Goal: Navigation & Orientation: Find specific page/section

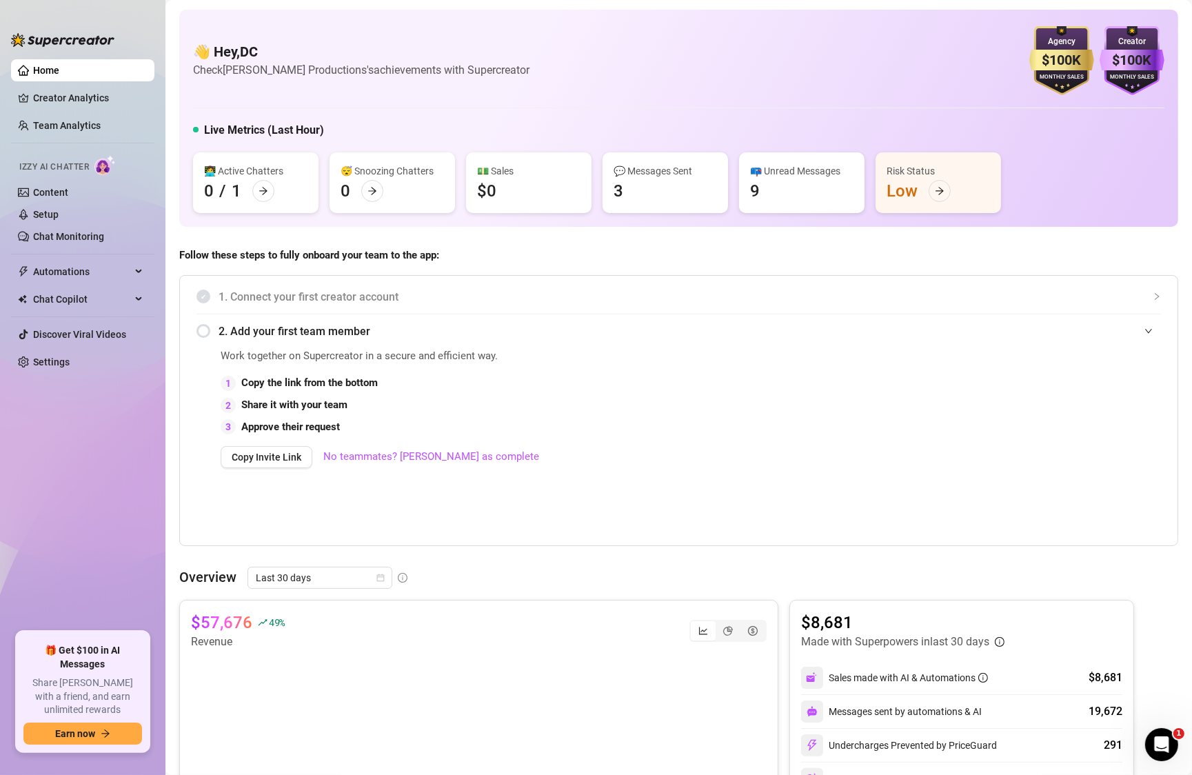
scroll to position [1507, 0]
click at [57, 271] on span "Automations" at bounding box center [82, 272] width 98 height 22
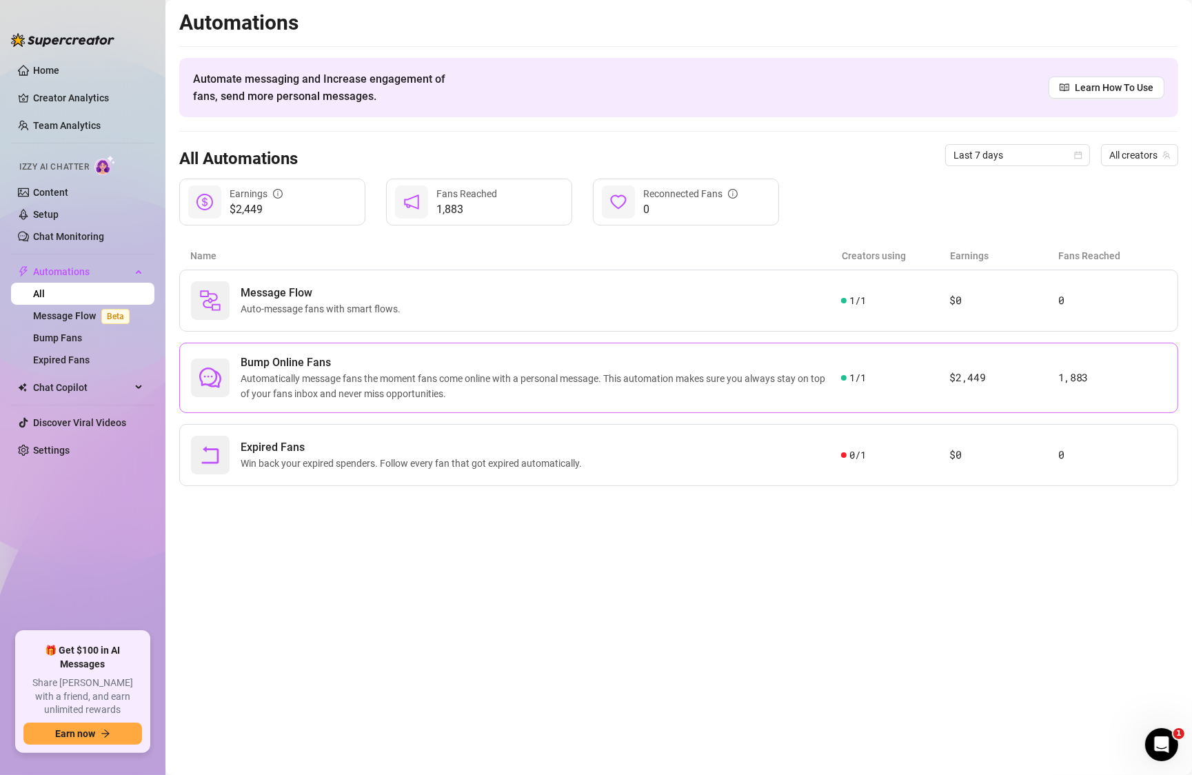
click at [414, 380] on span "Automatically message fans the moment fans come online with a personal message.…" at bounding box center [541, 386] width 600 height 30
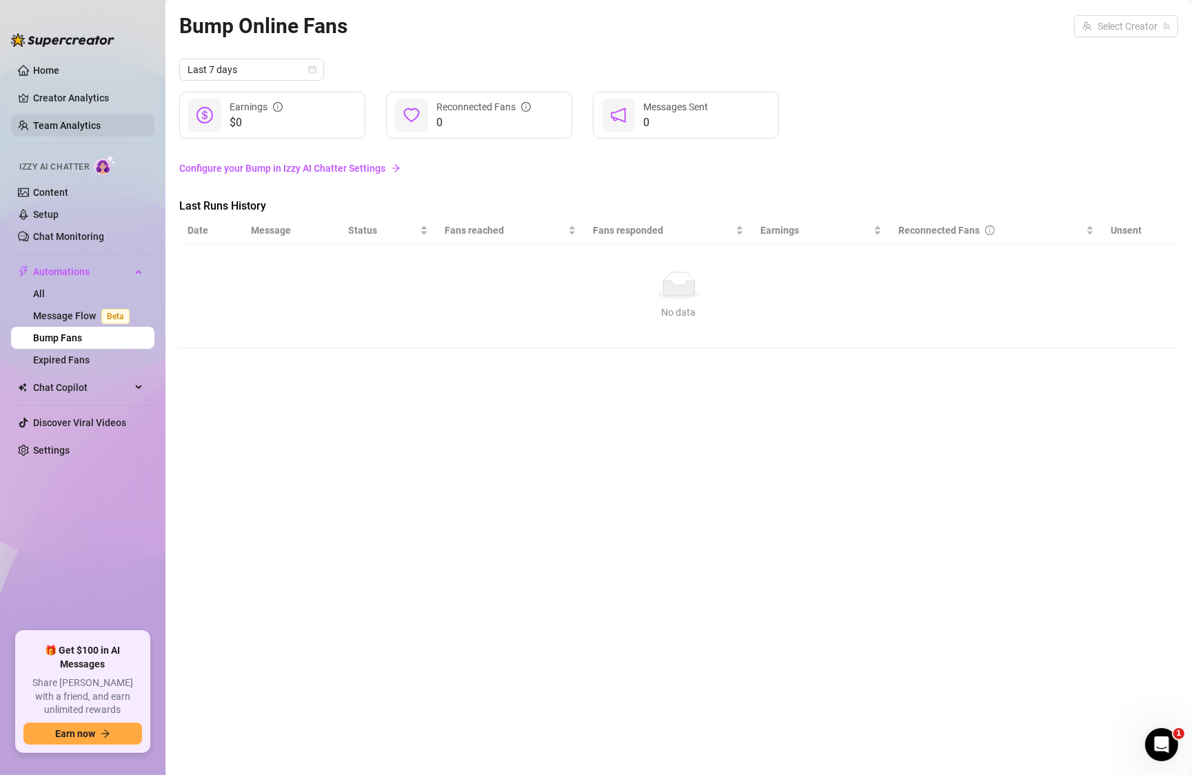
click at [57, 124] on link "Team Analytics" at bounding box center [67, 125] width 68 height 11
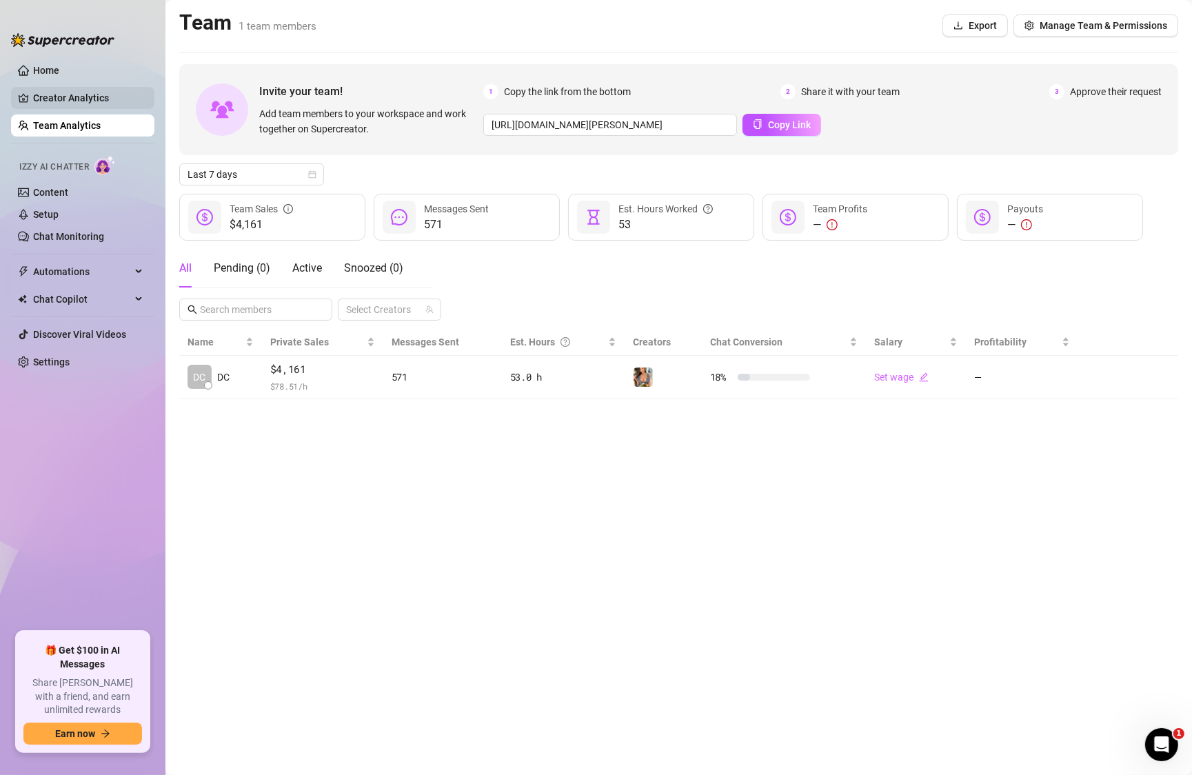
click at [42, 92] on link "Creator Analytics" at bounding box center [88, 98] width 110 height 22
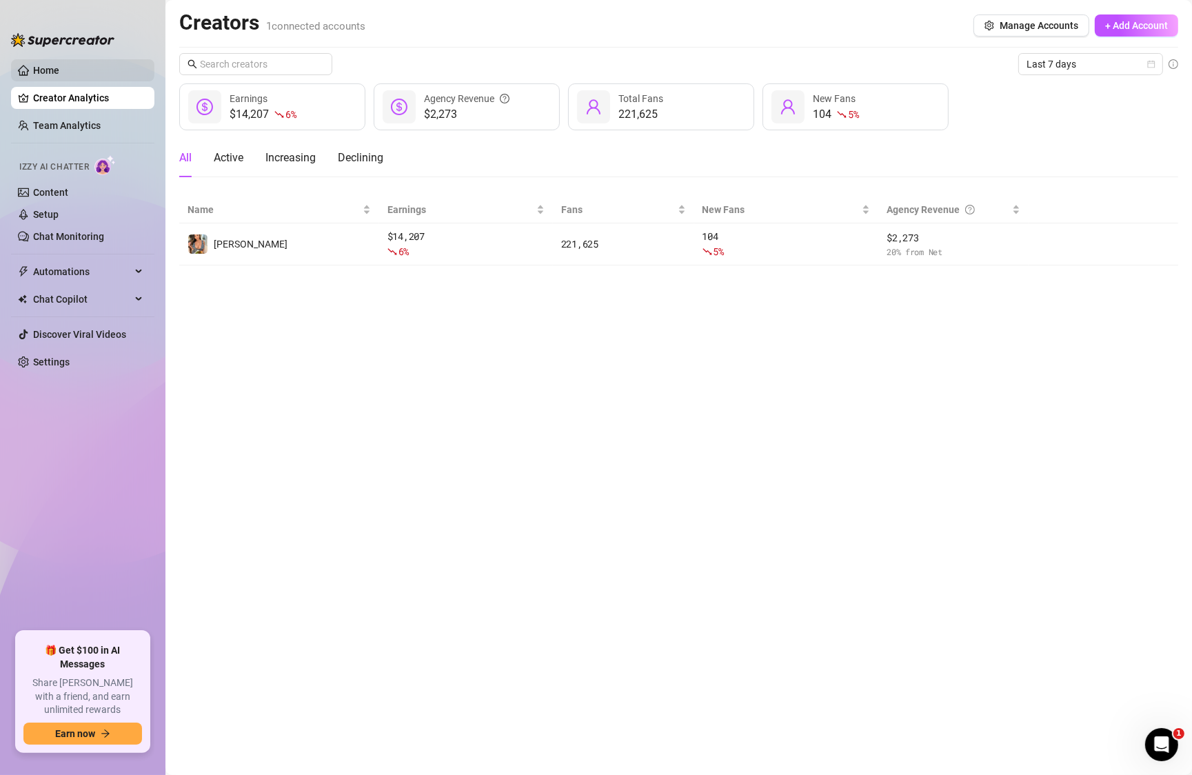
click at [41, 72] on link "Home" at bounding box center [46, 70] width 26 height 11
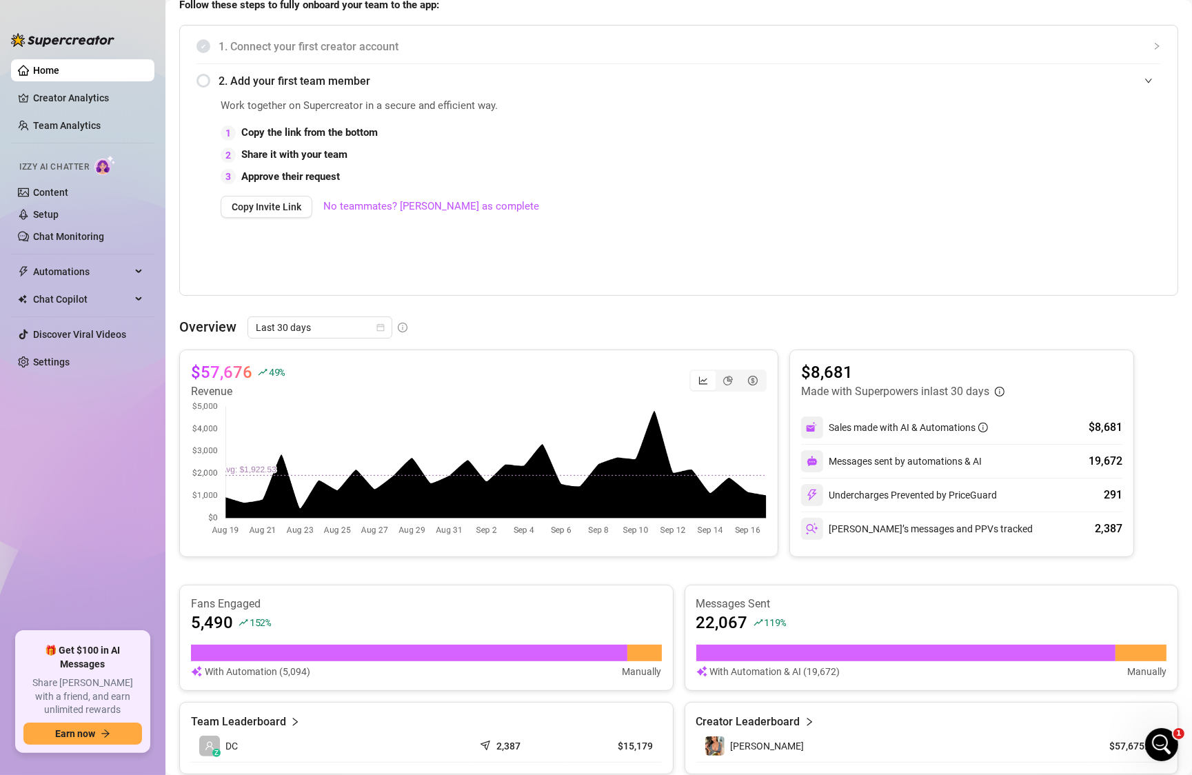
scroll to position [1561, 0]
click at [50, 266] on span "Automations" at bounding box center [82, 272] width 98 height 22
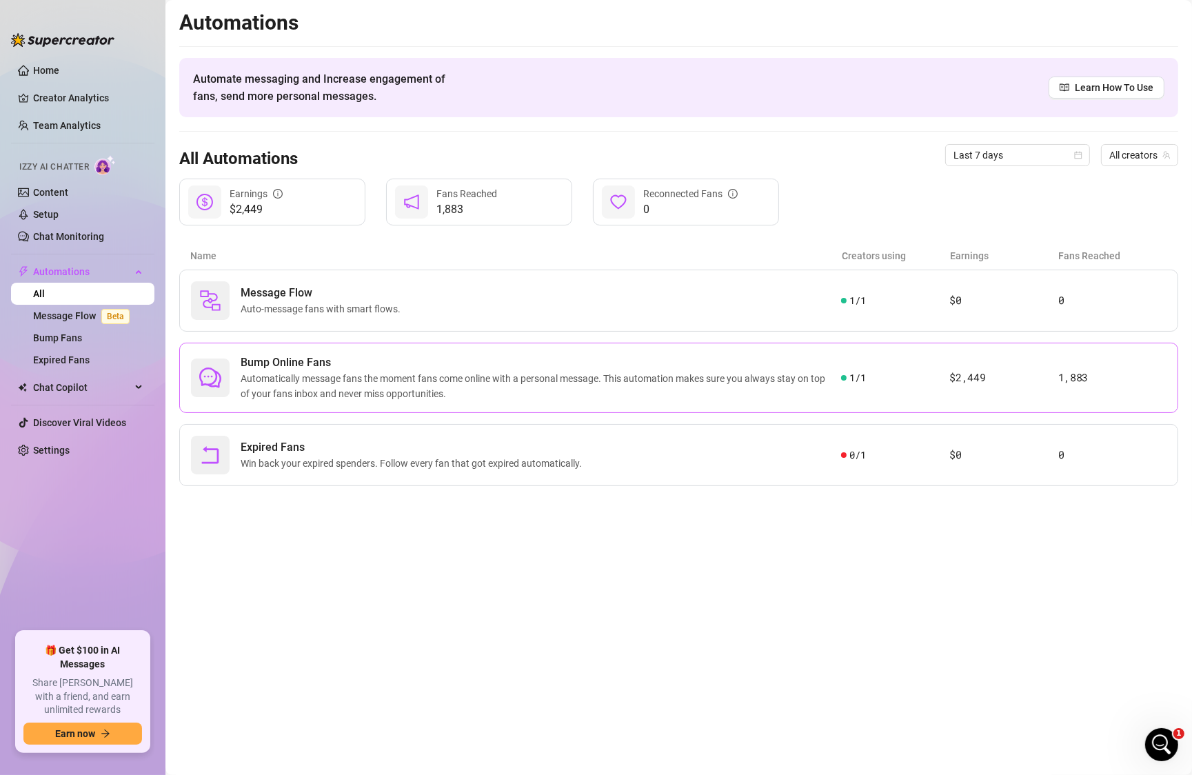
click at [518, 389] on span "Automatically message fans the moment fans come online with a personal message.…" at bounding box center [541, 386] width 600 height 30
